Goal: Register for event/course

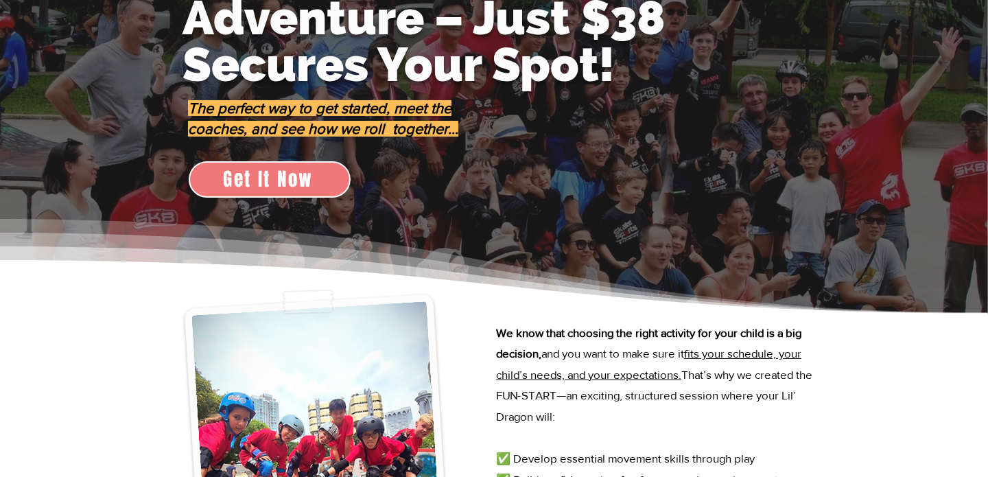
click at [306, 182] on span "Get It Now" at bounding box center [268, 178] width 91 height 27
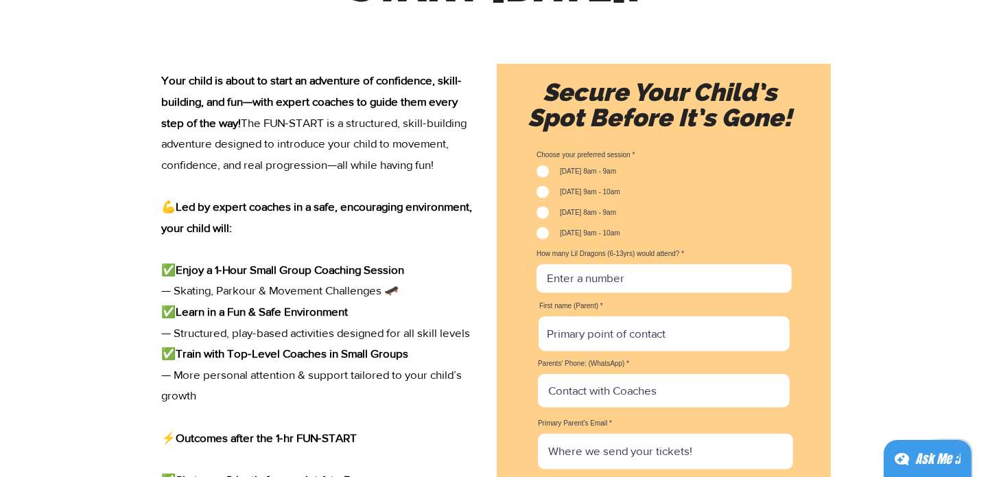
scroll to position [1842, 0]
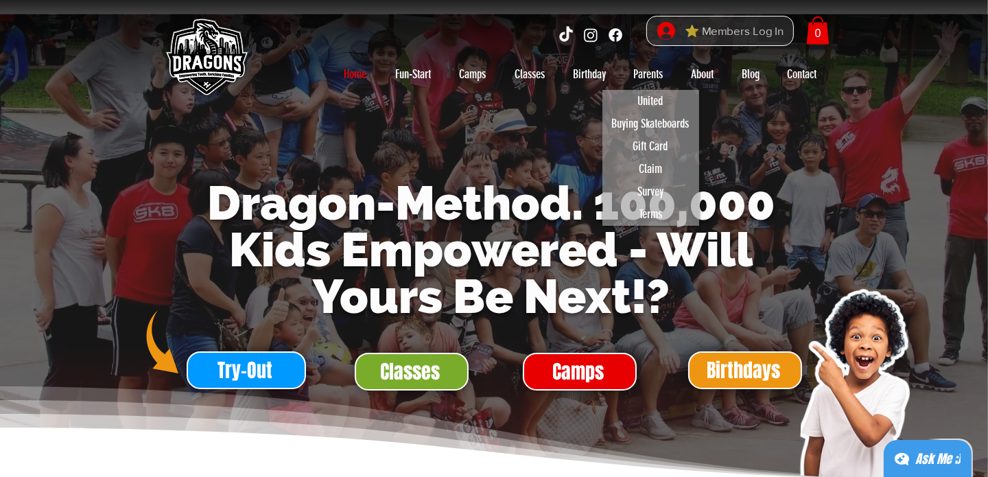
click at [713, 35] on span "⭐ Members Log In" at bounding box center [734, 31] width 108 height 21
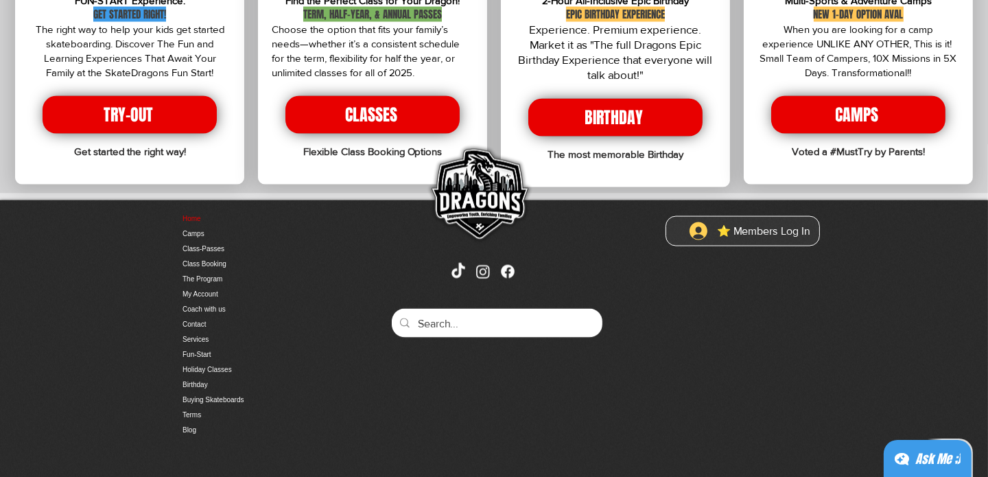
scroll to position [2851, 0]
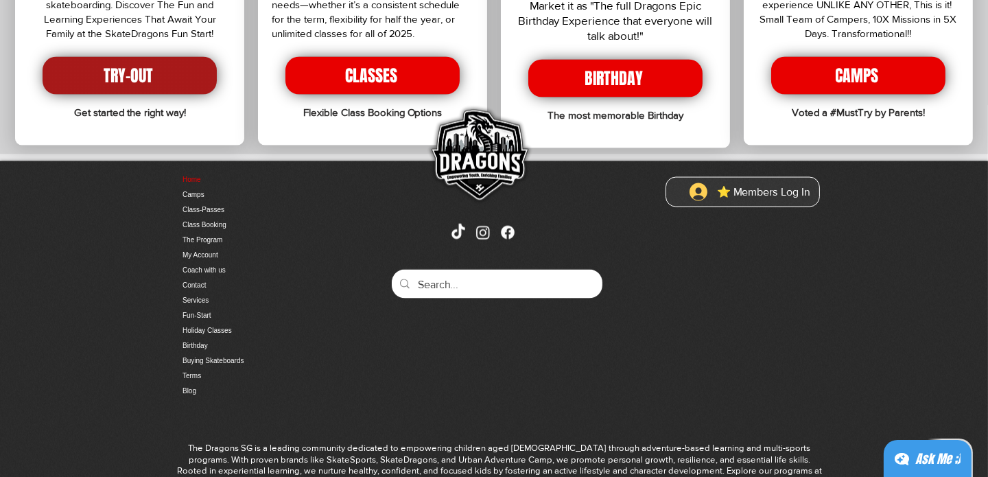
click at [141, 64] on span "TRY-OUT" at bounding box center [128, 75] width 49 height 23
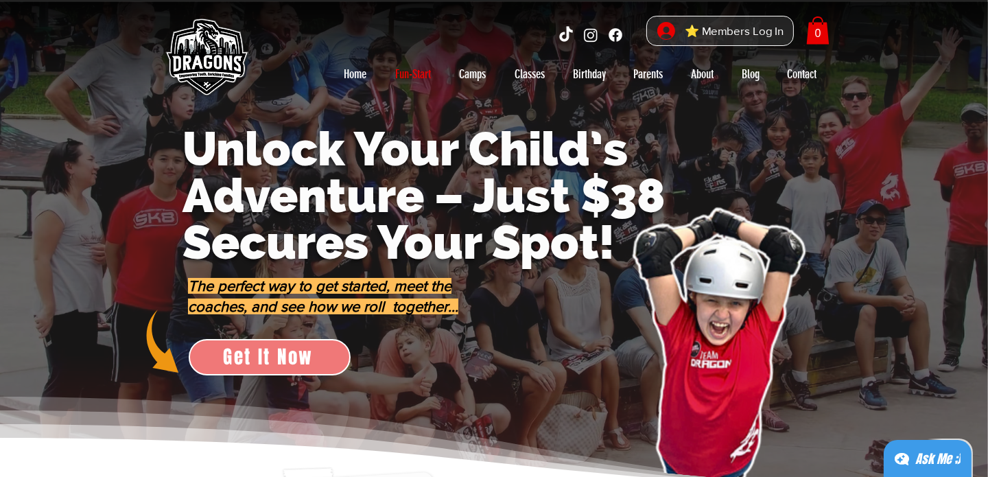
click at [274, 356] on span "Get It Now" at bounding box center [268, 356] width 91 height 27
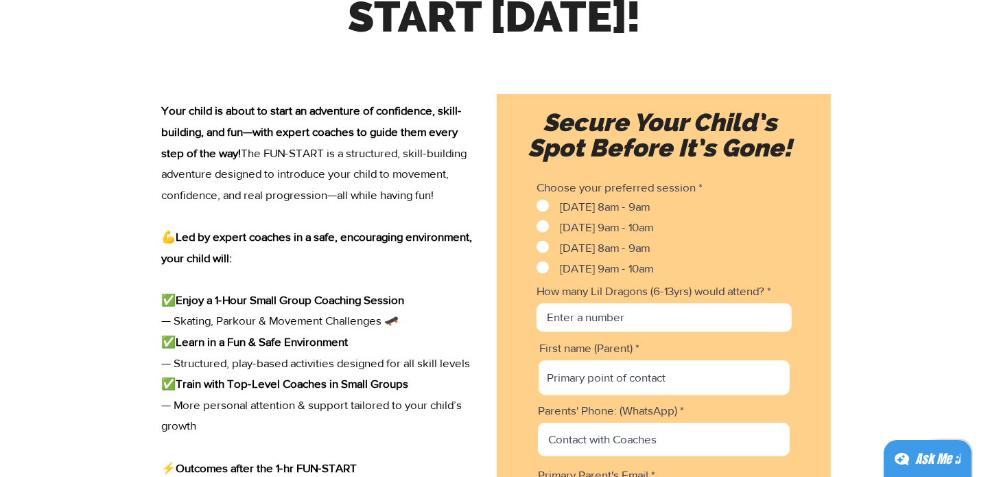
scroll to position [1801, 0]
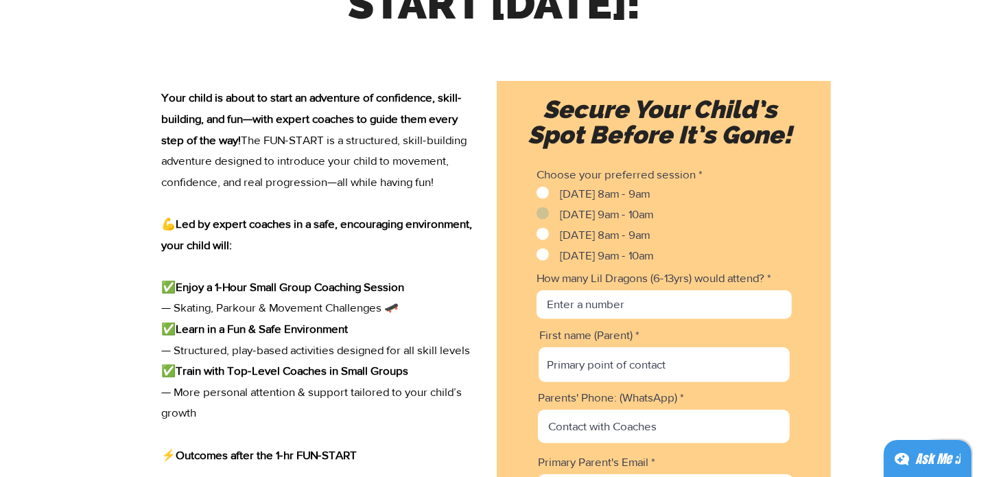
click at [594, 214] on span "Saturday 9am - 10am" at bounding box center [606, 213] width 93 height 13
click at [545, 214] on input "Saturday 9am - 10am" at bounding box center [540, 213] width 9 height 9
checkbox input "true"
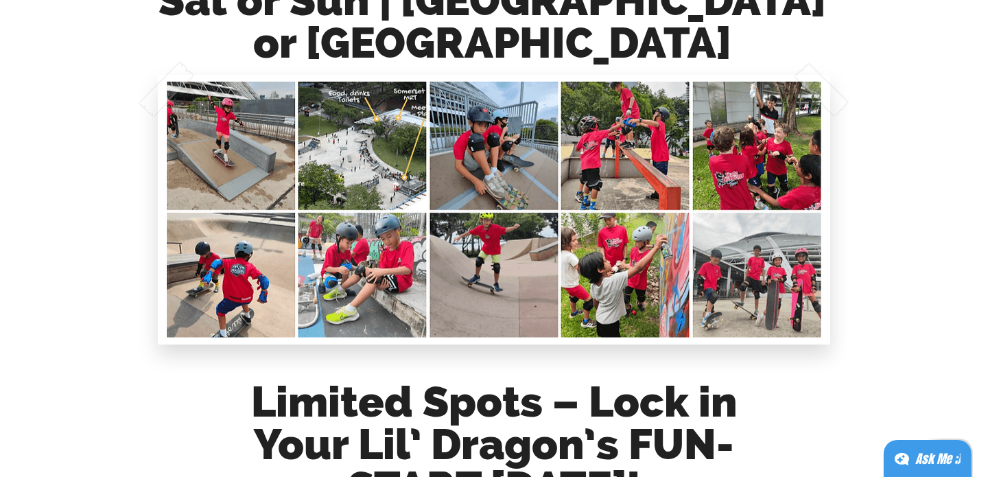
scroll to position [1316, 0]
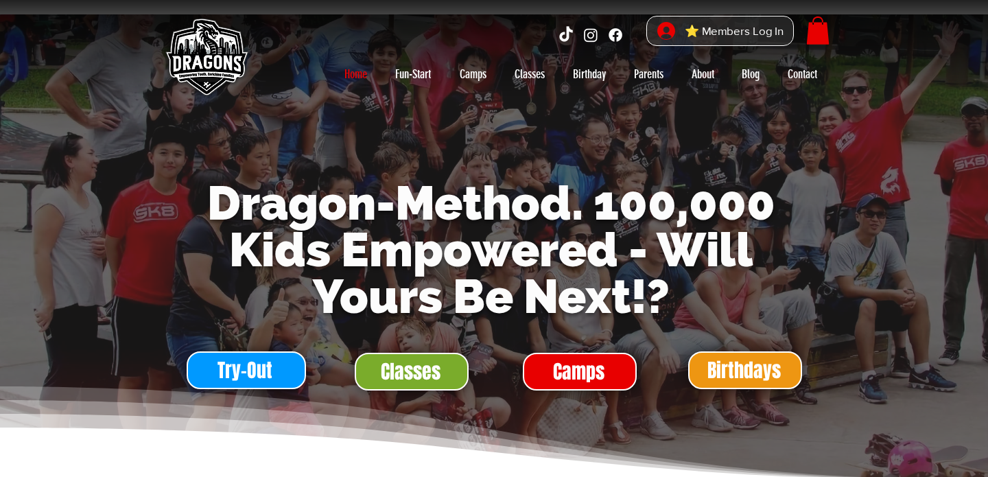
click at [436, 368] on span "Classes" at bounding box center [411, 371] width 60 height 27
click at [436, 369] on span "Classes" at bounding box center [411, 371] width 60 height 27
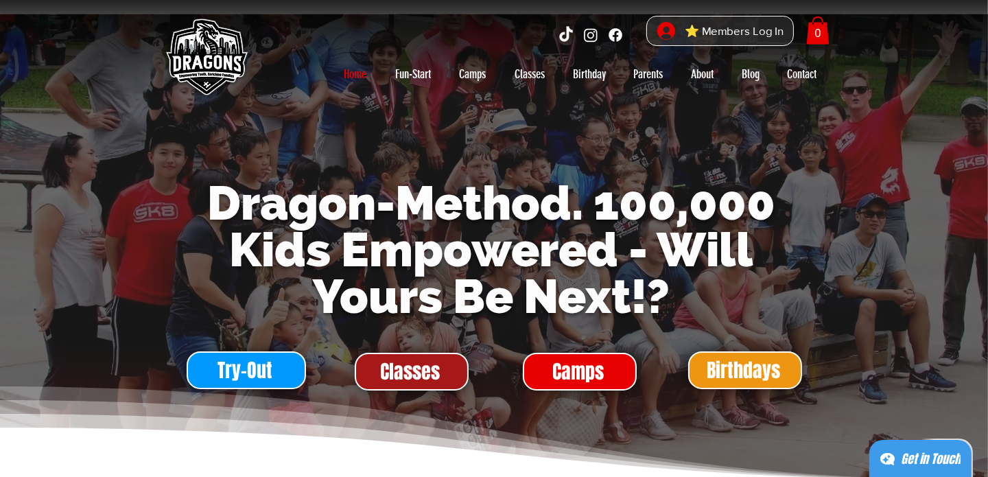
click at [434, 369] on span "Classes" at bounding box center [411, 371] width 60 height 27
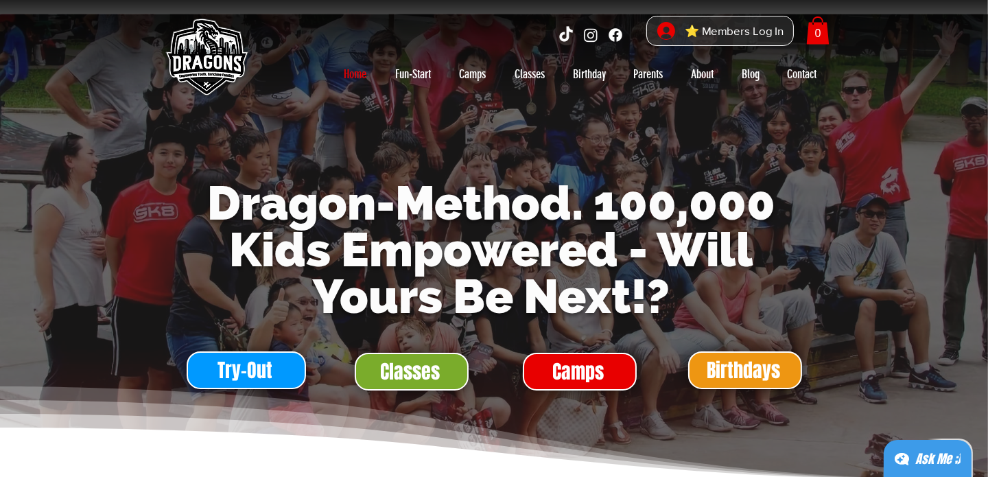
scroll to position [35, 0]
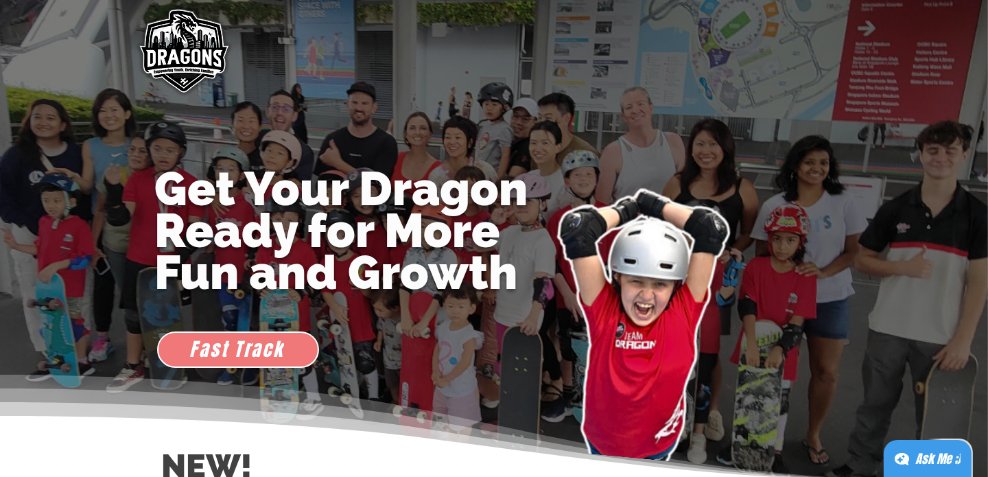
click at [259, 348] on span "Fast Track" at bounding box center [237, 348] width 94 height 27
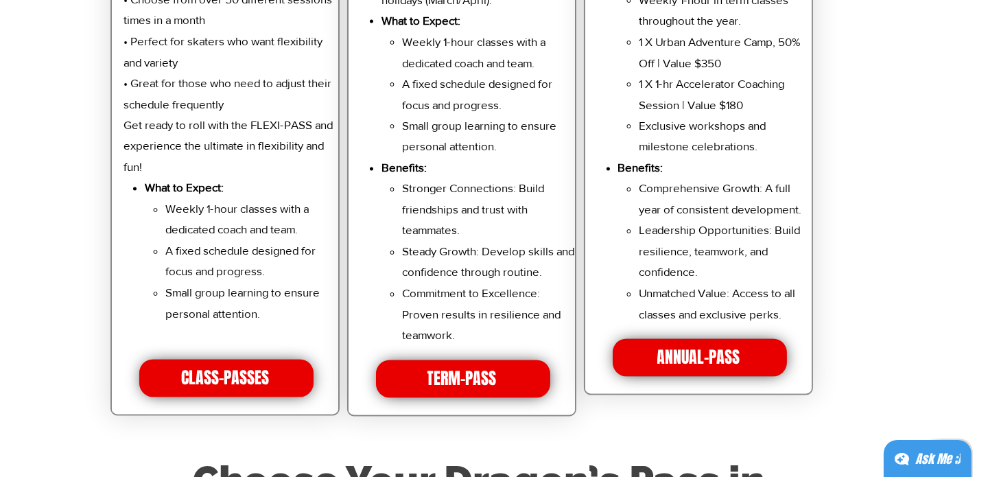
scroll to position [3127, 0]
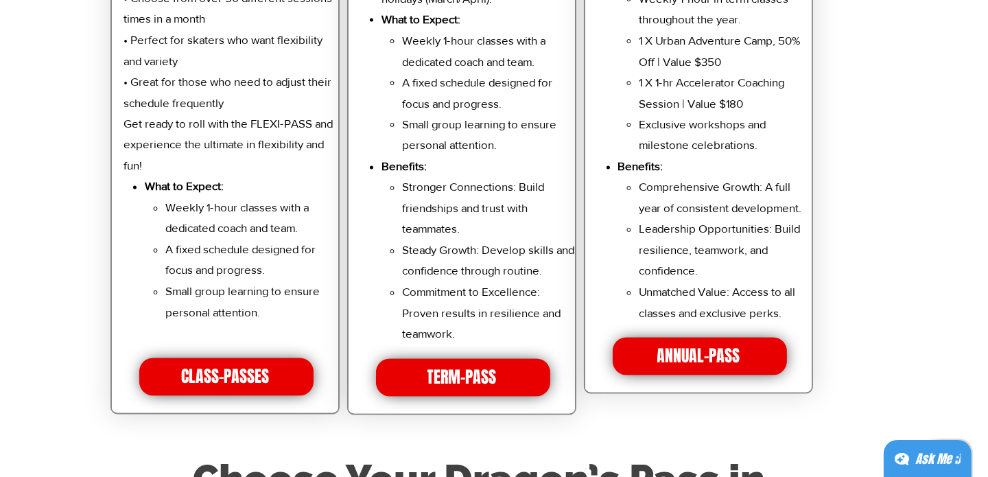
click at [237, 405] on div at bounding box center [225, 8] width 226 height 809
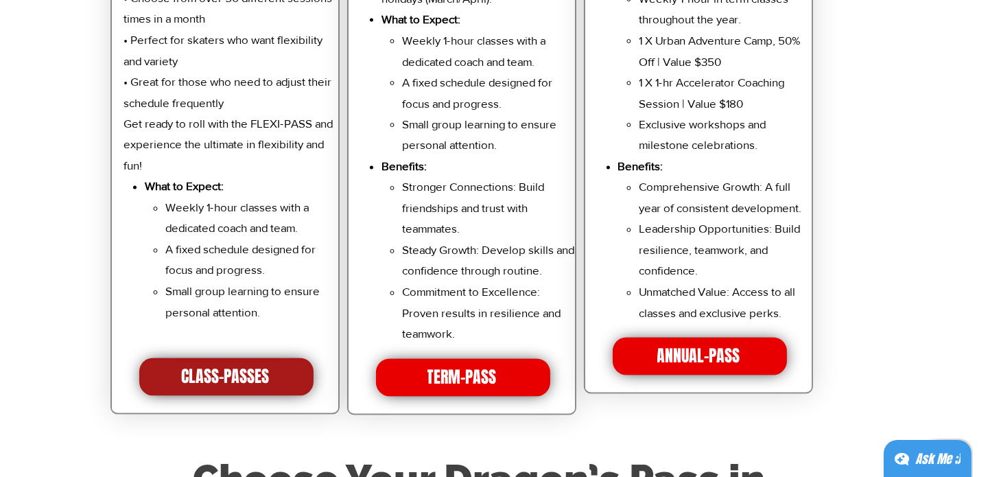
click at [241, 388] on span "CLASS-PASSES" at bounding box center [225, 377] width 88 height 23
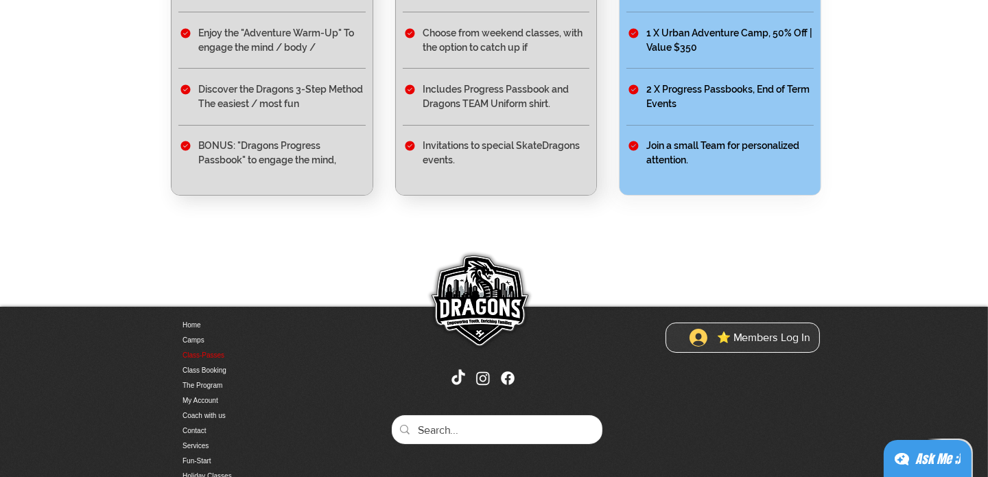
scroll to position [752, 0]
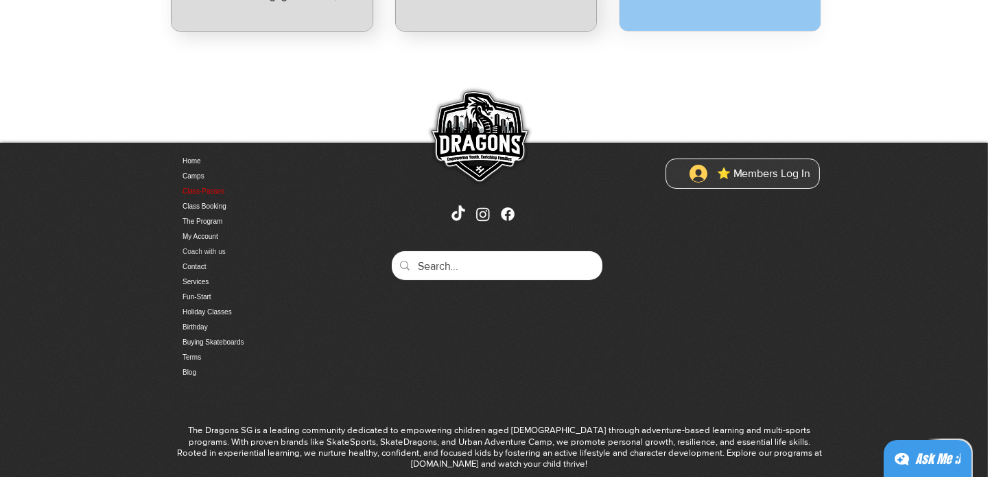
click at [206, 254] on link "Coach with us" at bounding box center [254, 251] width 144 height 15
